Goal: Transaction & Acquisition: Obtain resource

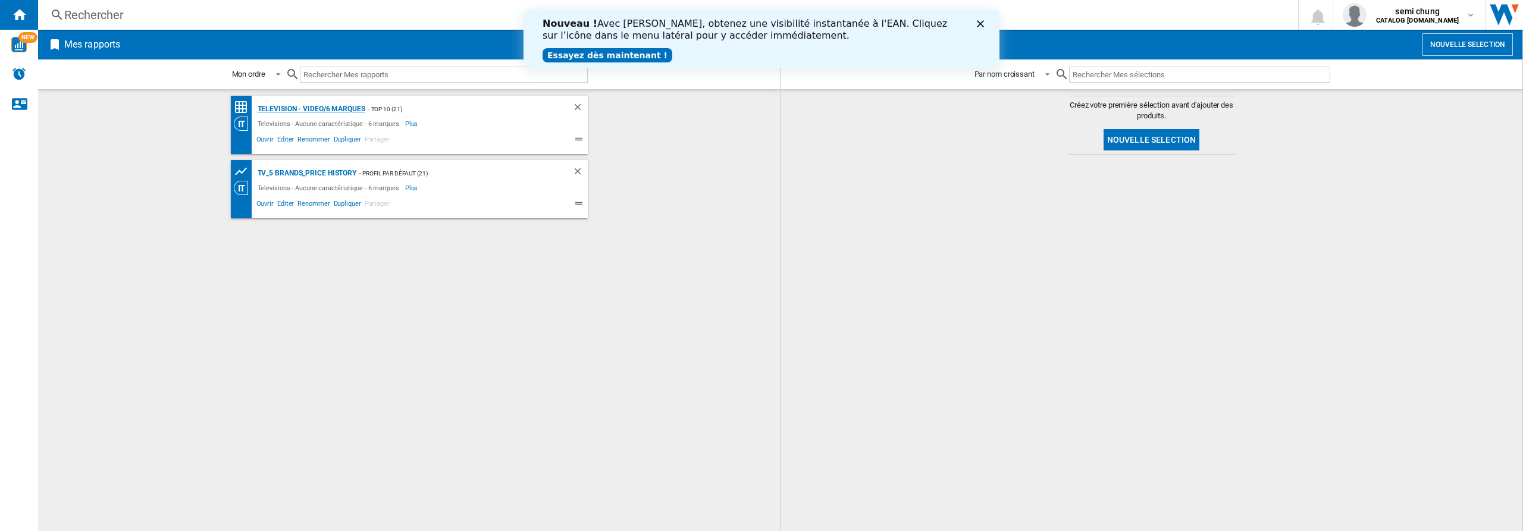
click at [320, 108] on div "Television - video/6 marques" at bounding box center [310, 109] width 111 height 15
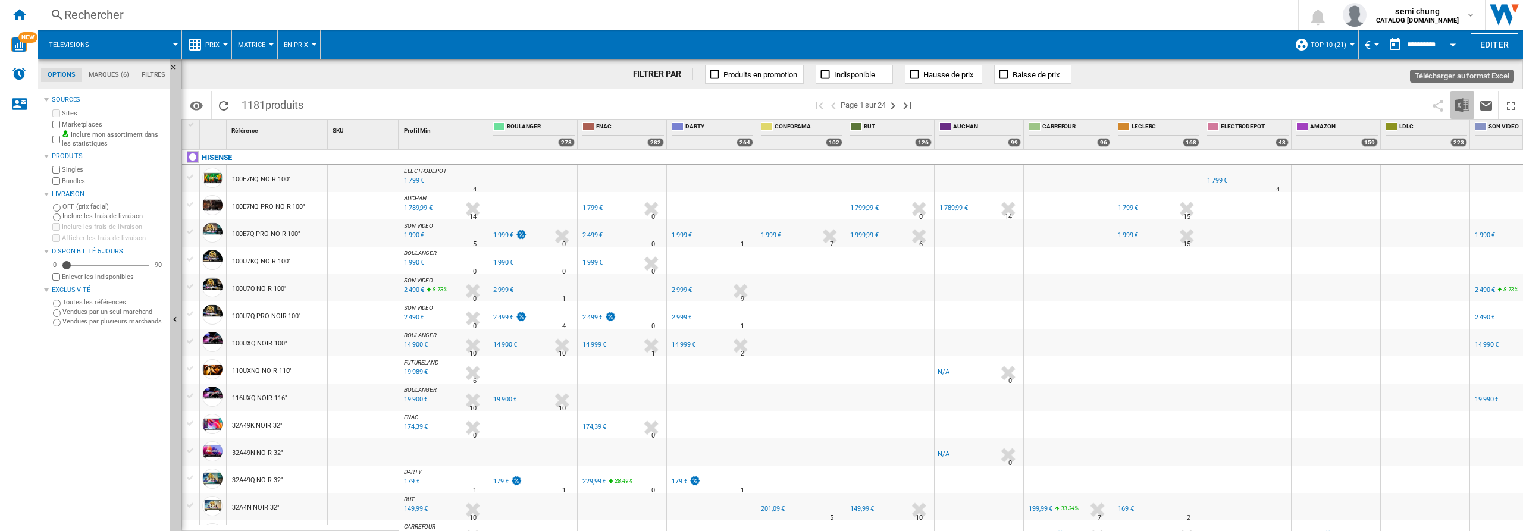
click at [1458, 105] on img "Télécharger au format Excel" at bounding box center [1462, 105] width 14 height 14
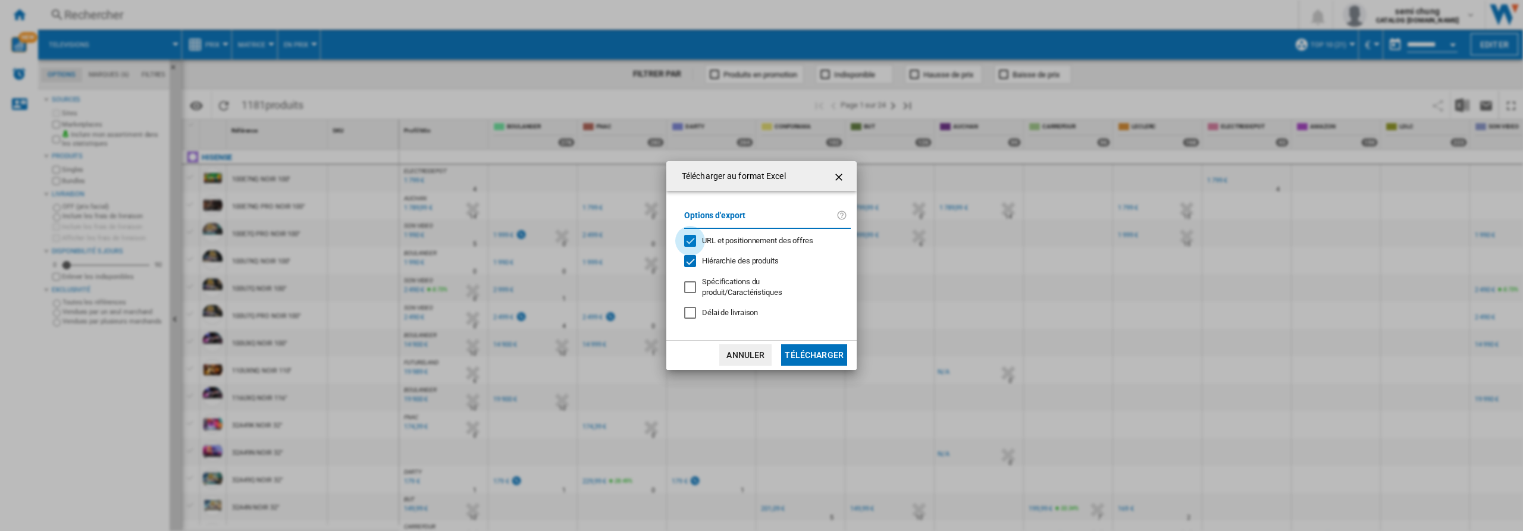
click at [692, 241] on div "URL et positionnement des offres" at bounding box center [690, 241] width 12 height 12
click at [691, 262] on div "Hiérarchie des produits" at bounding box center [690, 261] width 12 height 12
click at [812, 358] on button "Télécharger" at bounding box center [814, 354] width 66 height 21
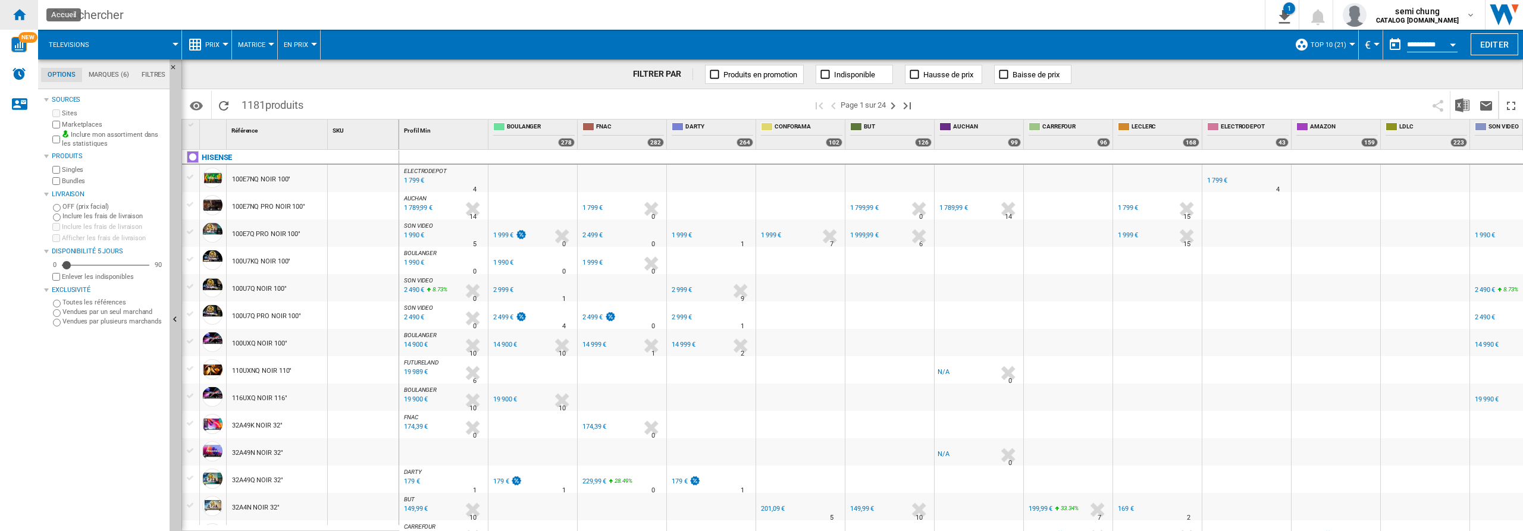
click at [17, 13] on ng-md-icon "Accueil" at bounding box center [19, 14] width 14 height 14
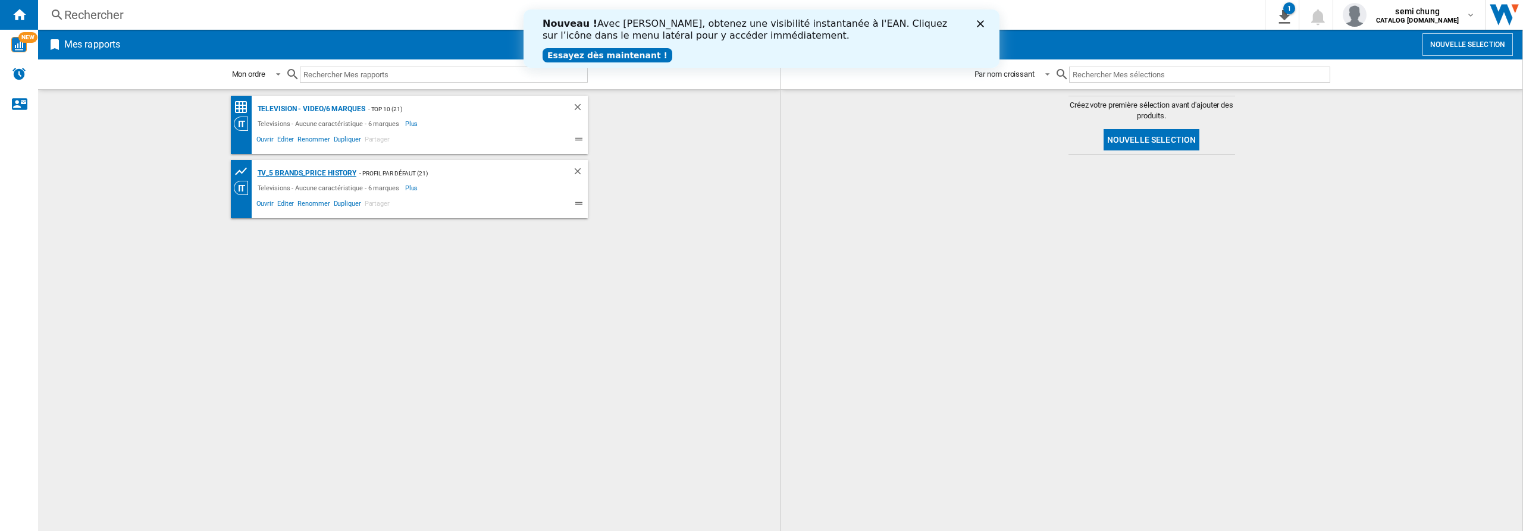
click at [301, 171] on div "TV_5 Brands_Price History" at bounding box center [306, 173] width 102 height 15
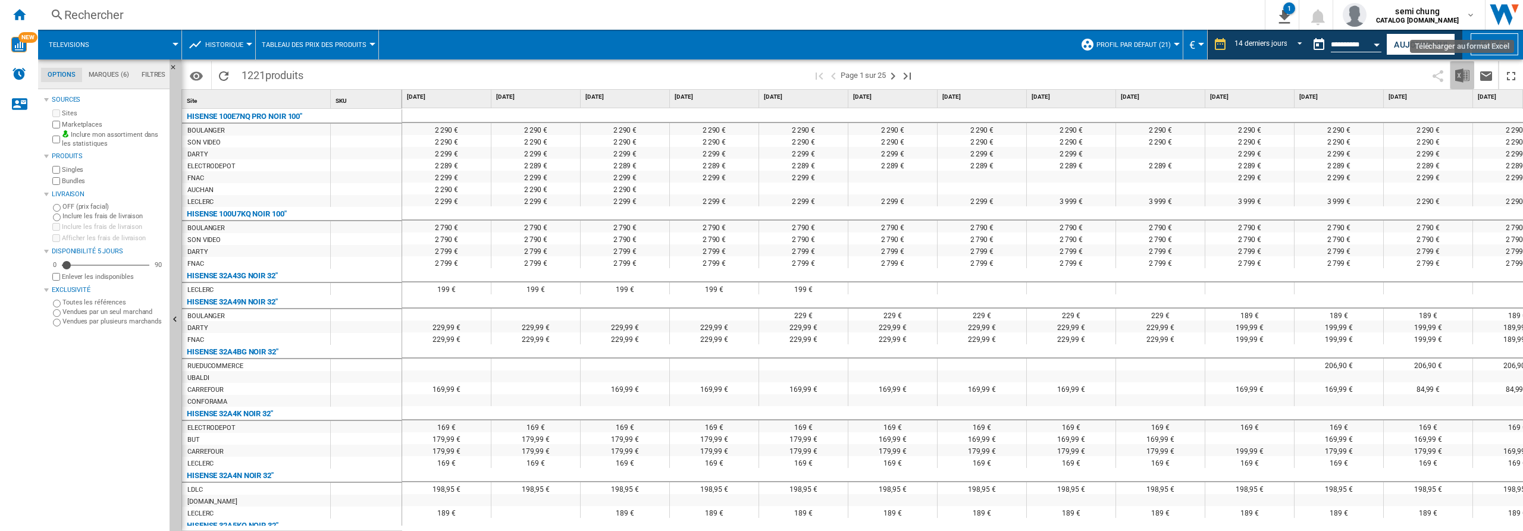
click at [1460, 73] on img "Télécharger au format Excel" at bounding box center [1462, 75] width 14 height 14
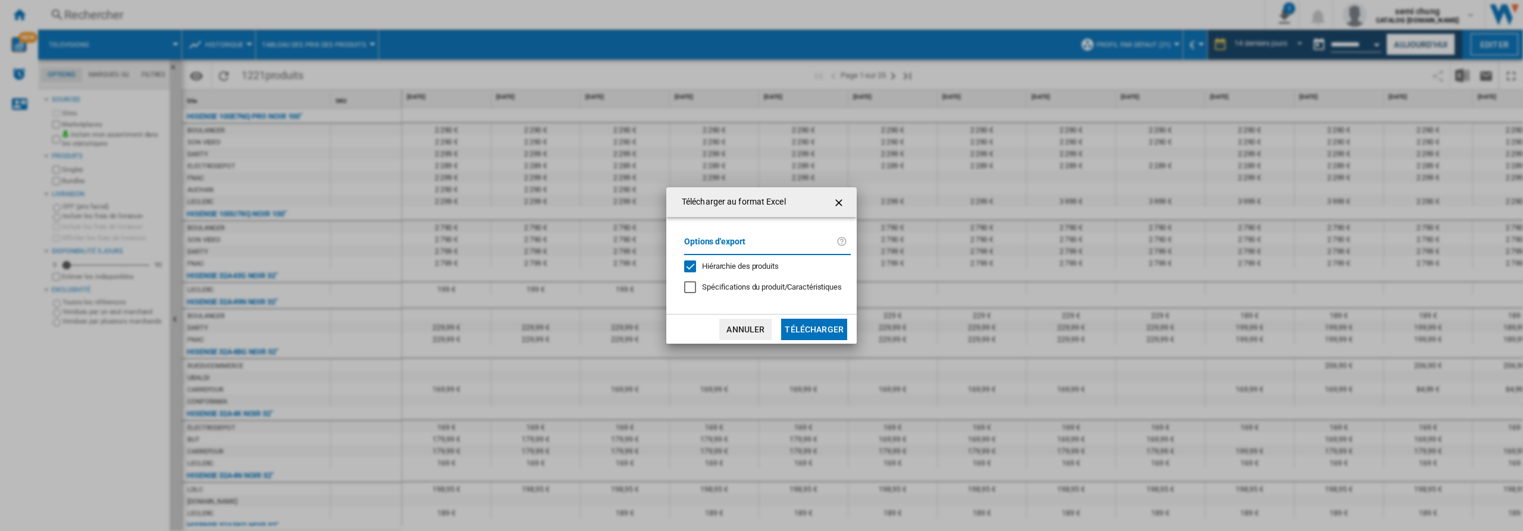
click at [691, 265] on div "Hiérarchie des produits" at bounding box center [690, 267] width 12 height 12
click at [808, 328] on button "Télécharger" at bounding box center [814, 329] width 66 height 21
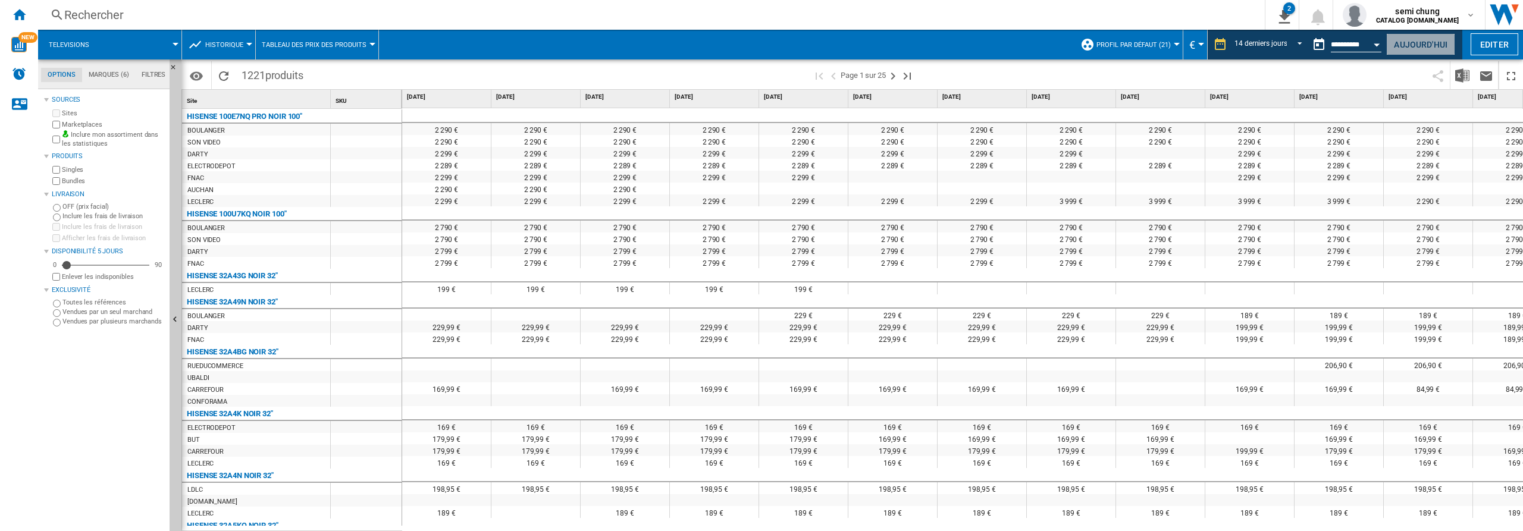
click at [1417, 38] on button "Aujourd'hui" at bounding box center [1420, 44] width 69 height 22
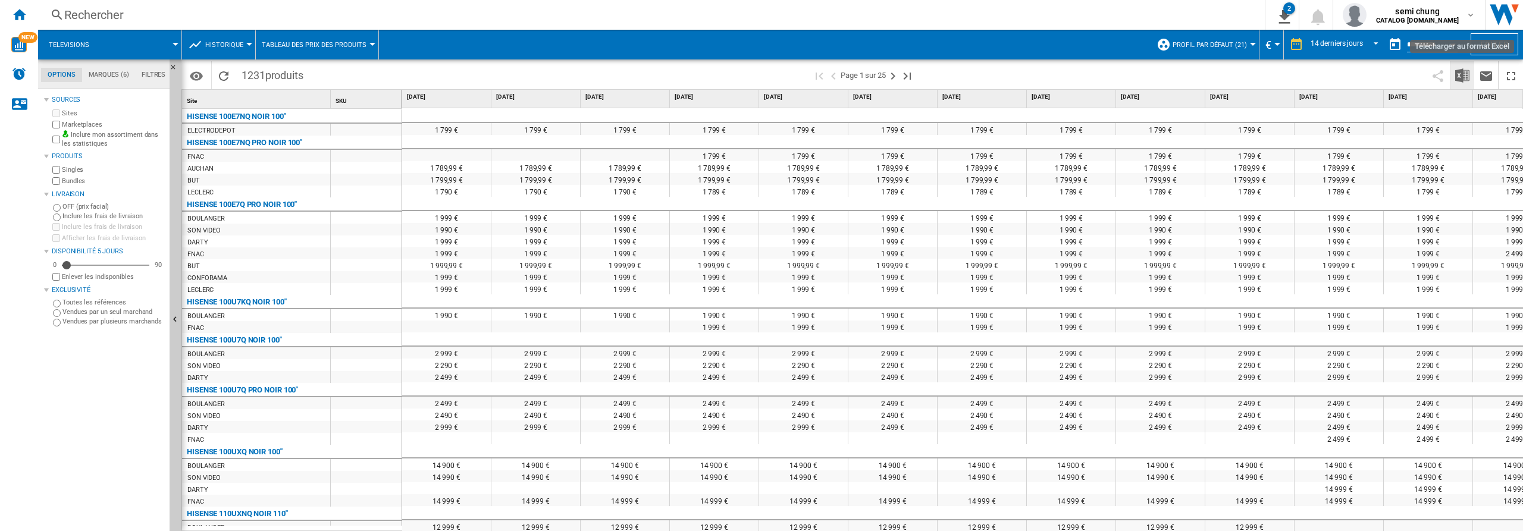
click at [1467, 78] on img "Télécharger au format Excel" at bounding box center [1462, 75] width 14 height 14
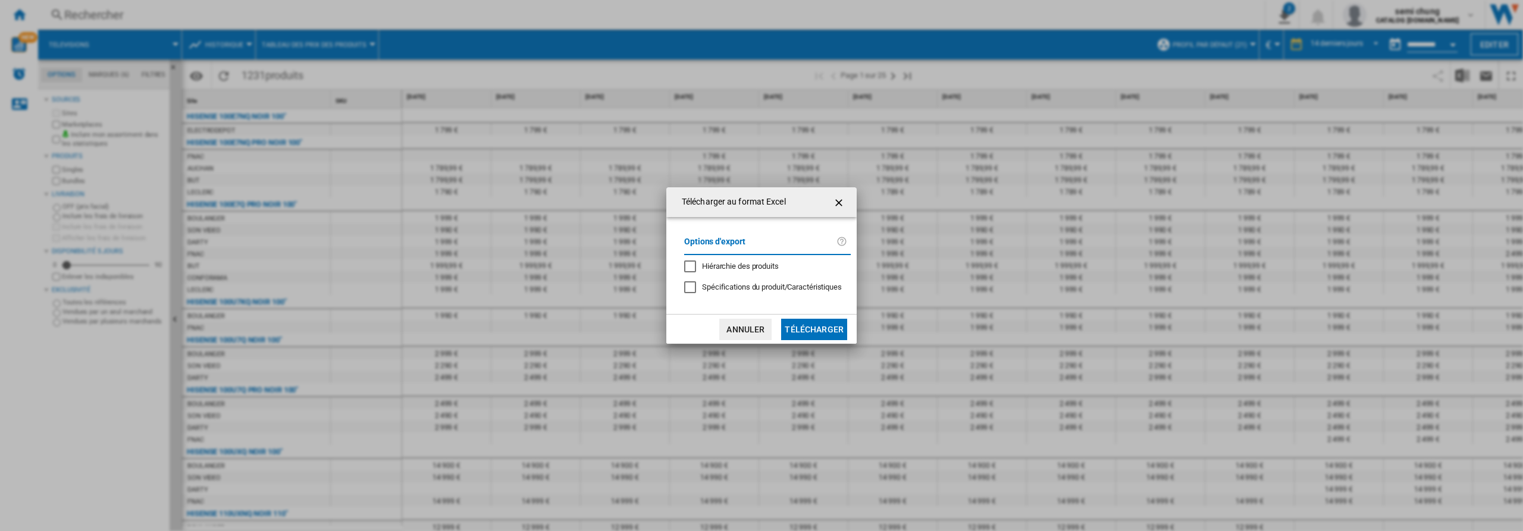
click at [803, 326] on button "Télécharger" at bounding box center [814, 329] width 66 height 21
